Goal: Task Accomplishment & Management: Use online tool/utility

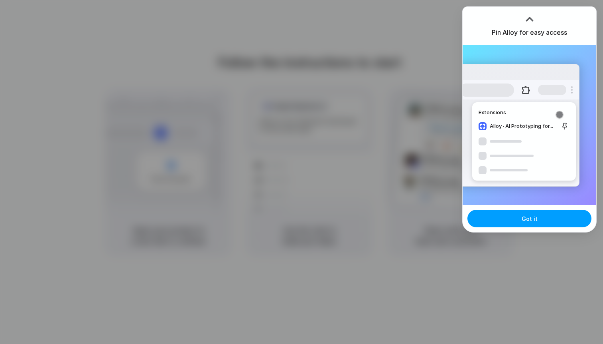
click at [522, 220] on span "Got it" at bounding box center [530, 218] width 16 height 8
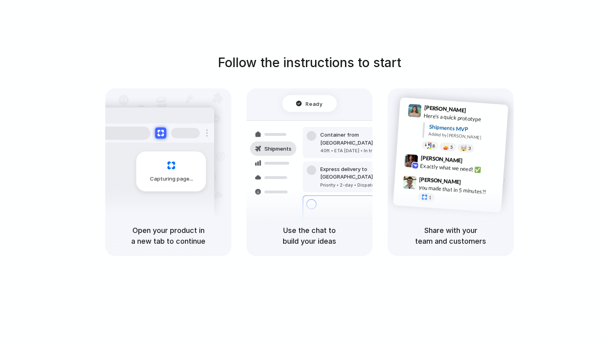
click at [263, 40] on div "Follow the instructions to start Capturing page Open your product in a new tab …" at bounding box center [309, 180] width 619 height 360
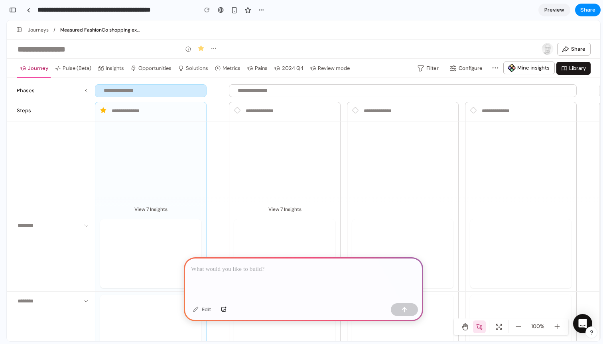
scroll to position [1842, 0]
click at [142, 241] on div at bounding box center [150, 255] width 101 height 69
click at [149, 209] on p "View 7 Insights" at bounding box center [150, 207] width 111 height 19
click at [130, 181] on td at bounding box center [150, 183] width 105 height 19
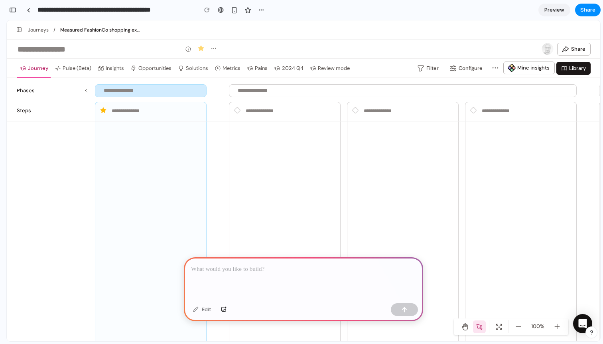
scroll to position [68, 0]
click at [263, 10] on div "button" at bounding box center [261, 10] width 6 height 6
click at [339, 29] on div "Duplicate Delete" at bounding box center [301, 172] width 603 height 344
click at [402, 87] on icon "Drag to move step" at bounding box center [403, 85] width 6 height 6
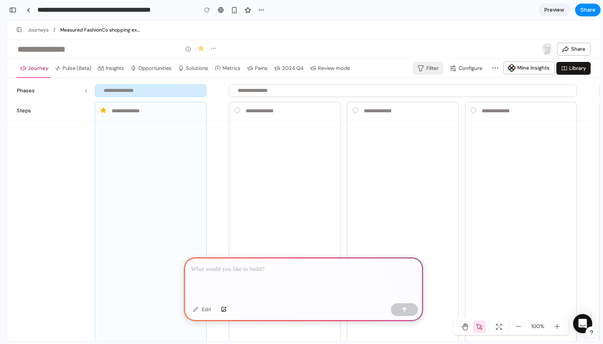
click at [428, 69] on span "Filter" at bounding box center [433, 68] width 12 height 8
click at [467, 67] on span "Configure" at bounding box center [471, 68] width 24 height 8
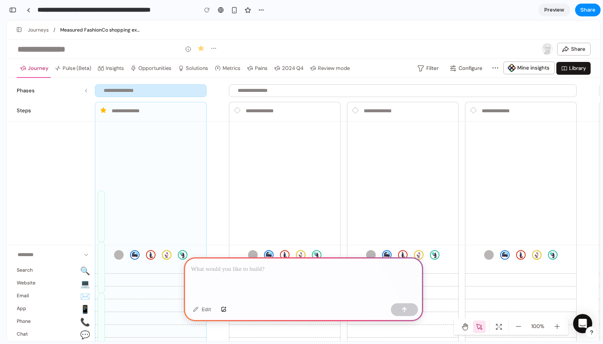
click at [255, 274] on div at bounding box center [303, 278] width 239 height 43
drag, startPoint x: 134, startPoint y: 110, endPoint x: 298, endPoint y: 146, distance: 168.0
click at [497, 326] on icon "Fit control" at bounding box center [499, 326] width 8 height 8
click at [538, 327] on span "100%" at bounding box center [538, 326] width 16 height 8
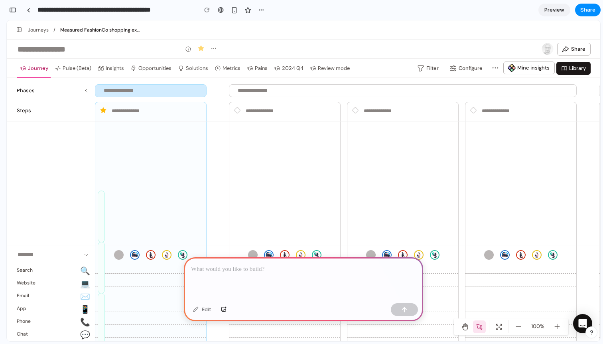
click at [252, 283] on div at bounding box center [303, 278] width 239 height 43
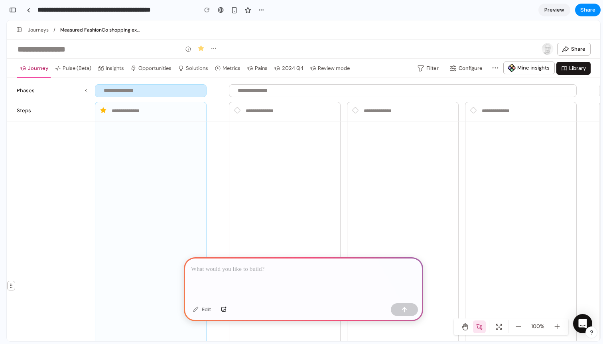
scroll to position [0, 0]
